Goal: Find specific page/section: Find specific page/section

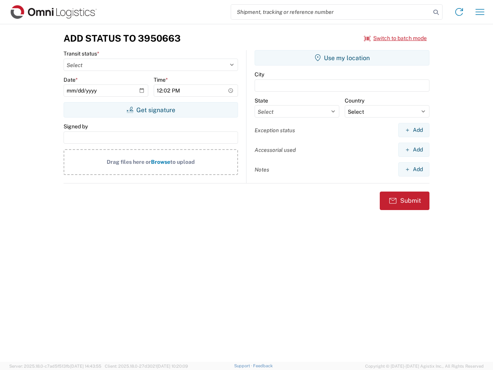
click at [331, 12] on input "search" at bounding box center [330, 12] width 199 height 15
click at [436, 12] on icon at bounding box center [435, 12] width 11 height 11
click at [459, 12] on icon at bounding box center [459, 12] width 12 height 12
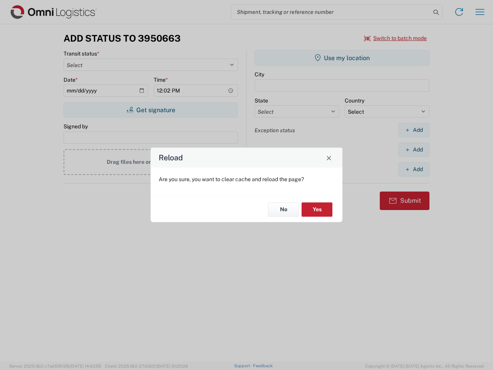
click at [480, 12] on div "Reload Are you sure, you want to clear cache and reload the page? No Yes" at bounding box center [246, 185] width 493 height 370
click at [395, 38] on div "Reload Are you sure, you want to clear cache and reload the page? No Yes" at bounding box center [246, 185] width 493 height 370
click at [150, 110] on div "Reload Are you sure, you want to clear cache and reload the page? No Yes" at bounding box center [246, 185] width 493 height 370
click at [342, 58] on div "Reload Are you sure, you want to clear cache and reload the page? No Yes" at bounding box center [246, 185] width 493 height 370
click at [413, 130] on div "Reload Are you sure, you want to clear cache and reload the page? No Yes" at bounding box center [246, 185] width 493 height 370
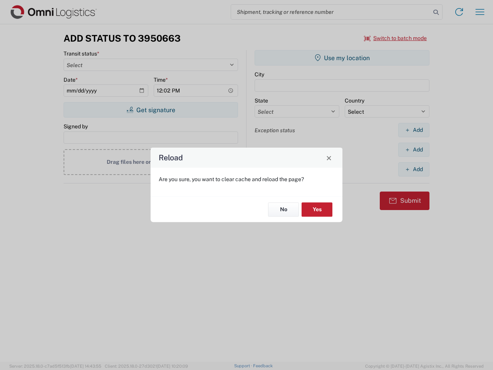
click at [413, 149] on div "Reload Are you sure, you want to clear cache and reload the page? No Yes" at bounding box center [246, 185] width 493 height 370
click at [413, 169] on div "Reload Are you sure, you want to clear cache and reload the page? No Yes" at bounding box center [246, 185] width 493 height 370
